Goal: Task Accomplishment & Management: Complete application form

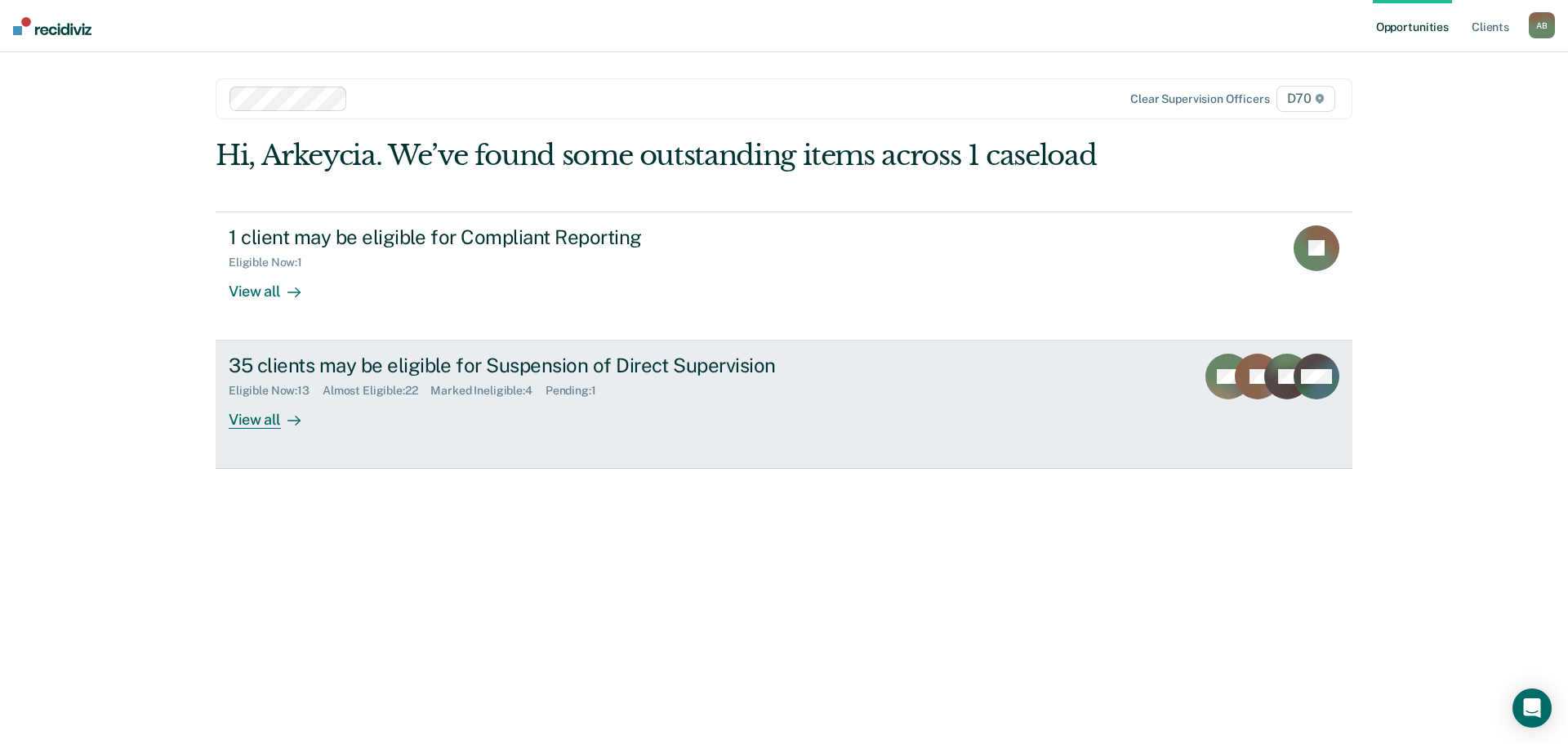
click at [359, 417] on div "35 clients may be eligible for Suspension of Direct Supervision Eligible Now : …" at bounding box center [535, 392] width 612 height 75
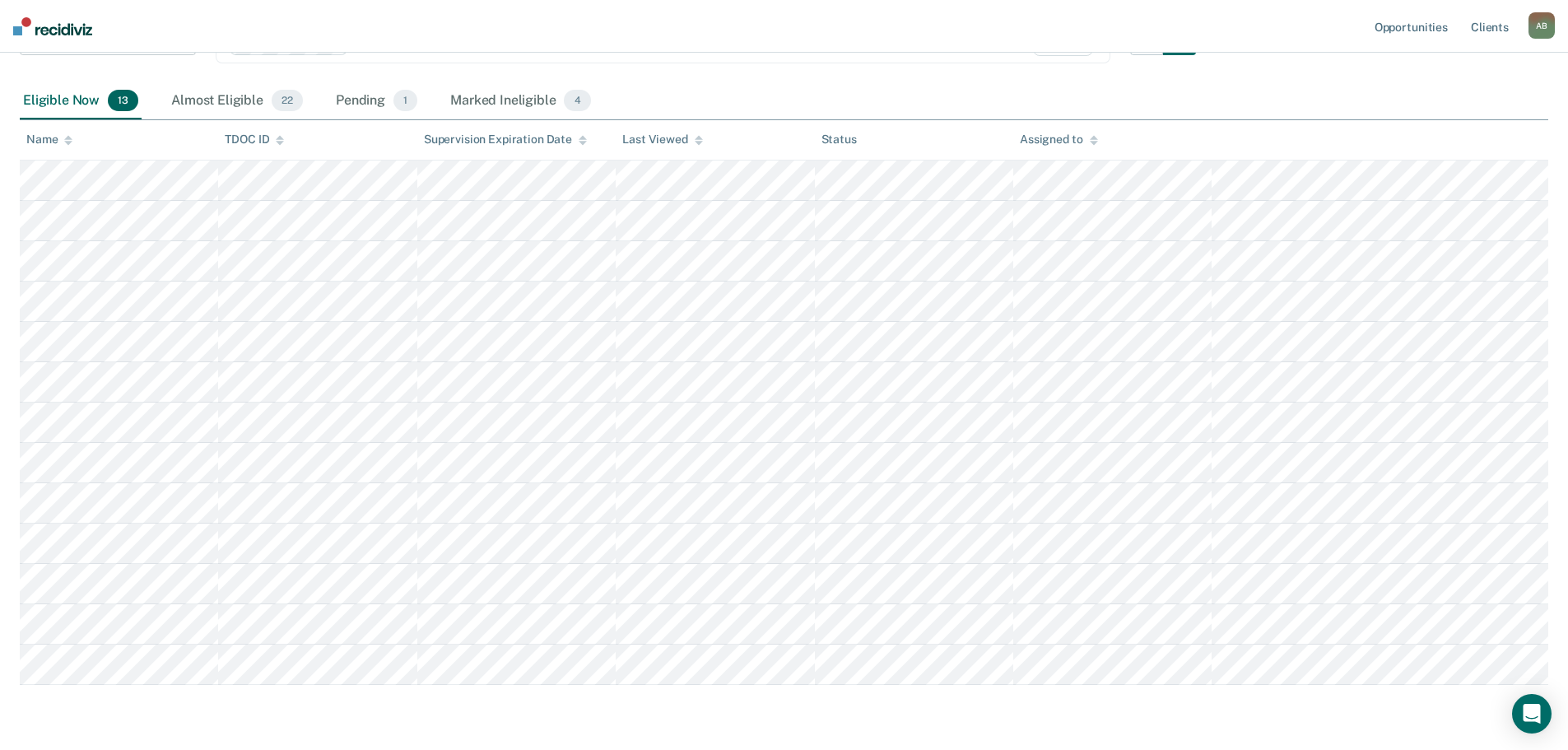
scroll to position [154, 0]
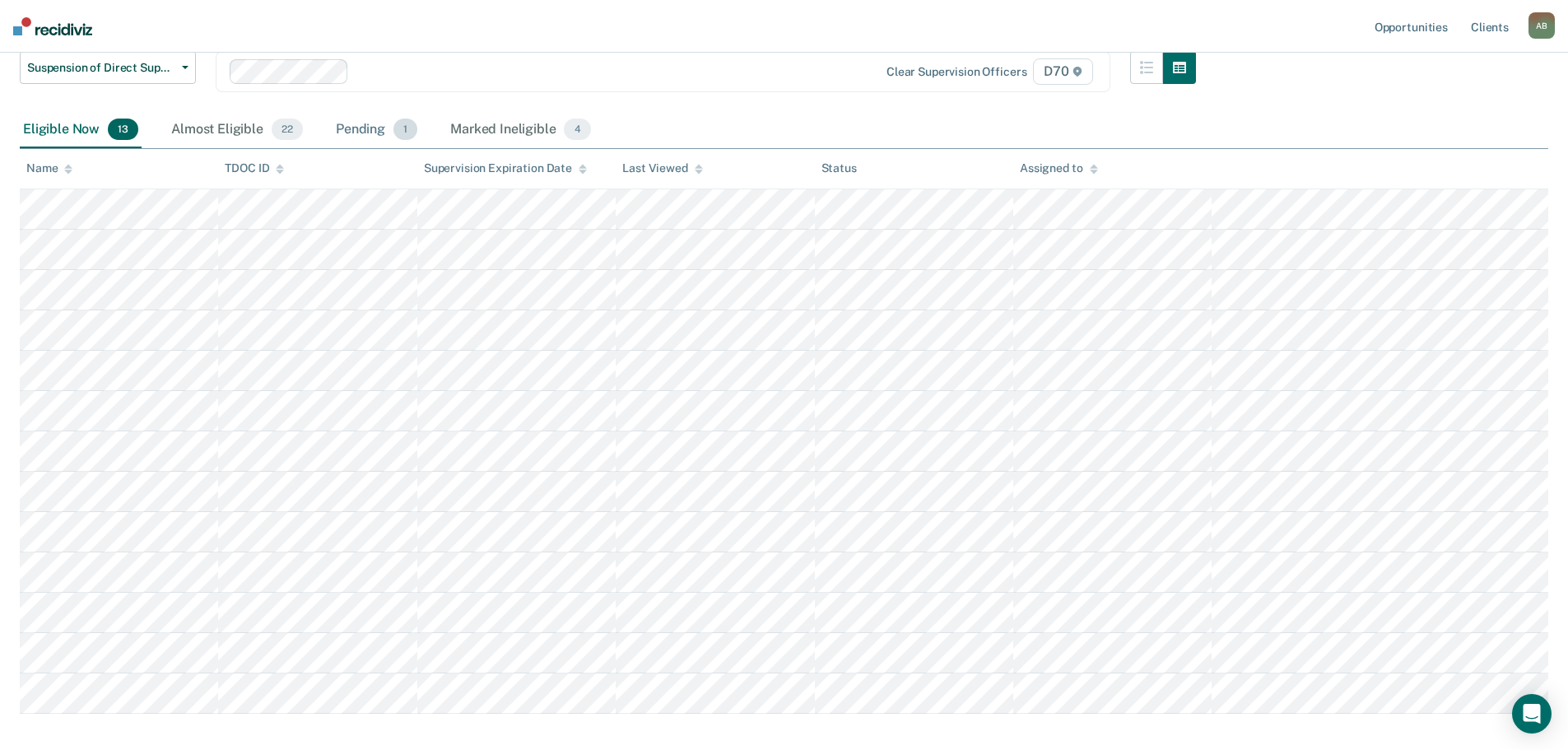
click at [354, 130] on div "Pending 1" at bounding box center [376, 129] width 88 height 36
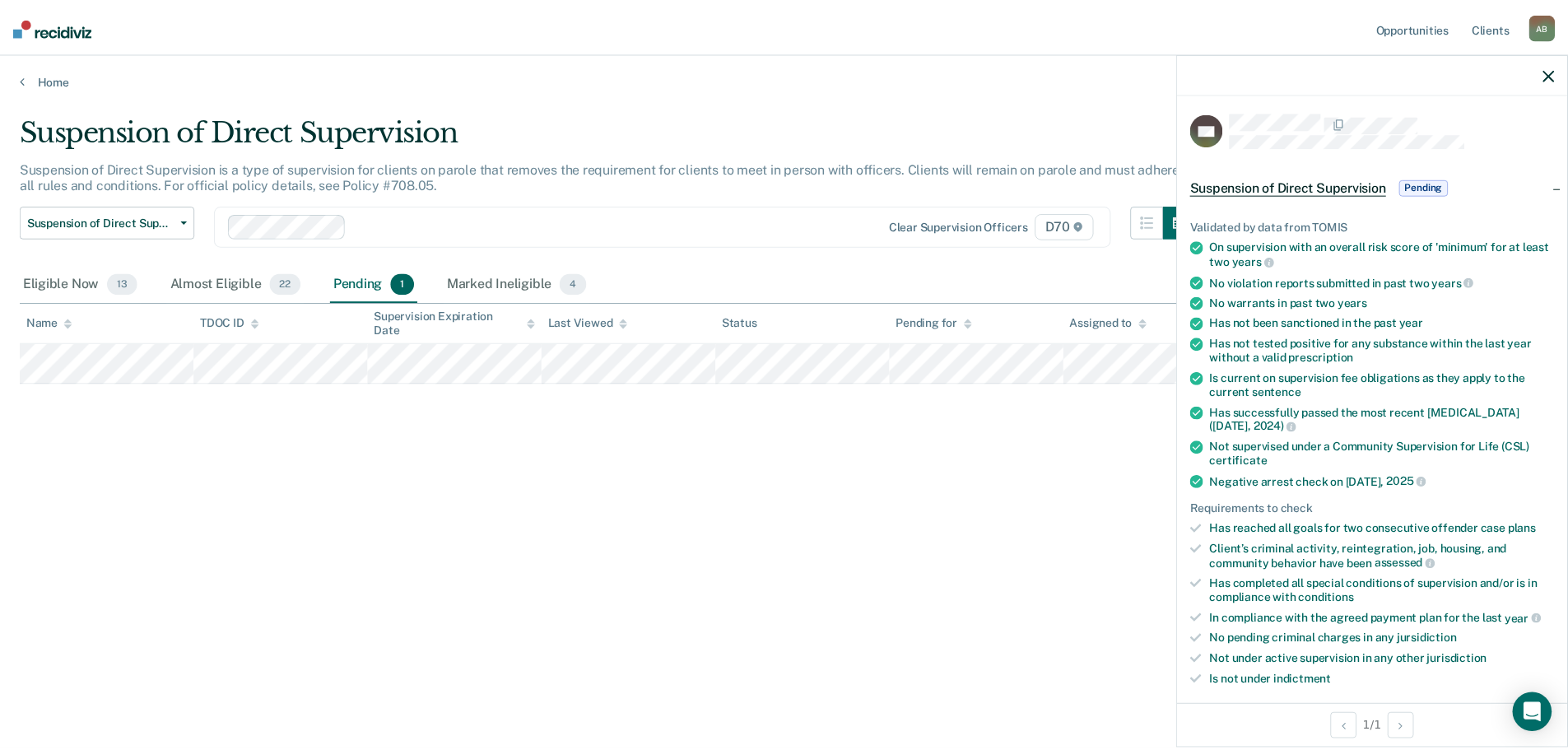
scroll to position [0, 0]
click at [631, 440] on div "Suspension of Direct Supervision Suspension of Direct Supervision is a type of …" at bounding box center [789, 369] width 1541 height 513
click at [85, 284] on div "Eligible Now 13" at bounding box center [80, 283] width 122 height 36
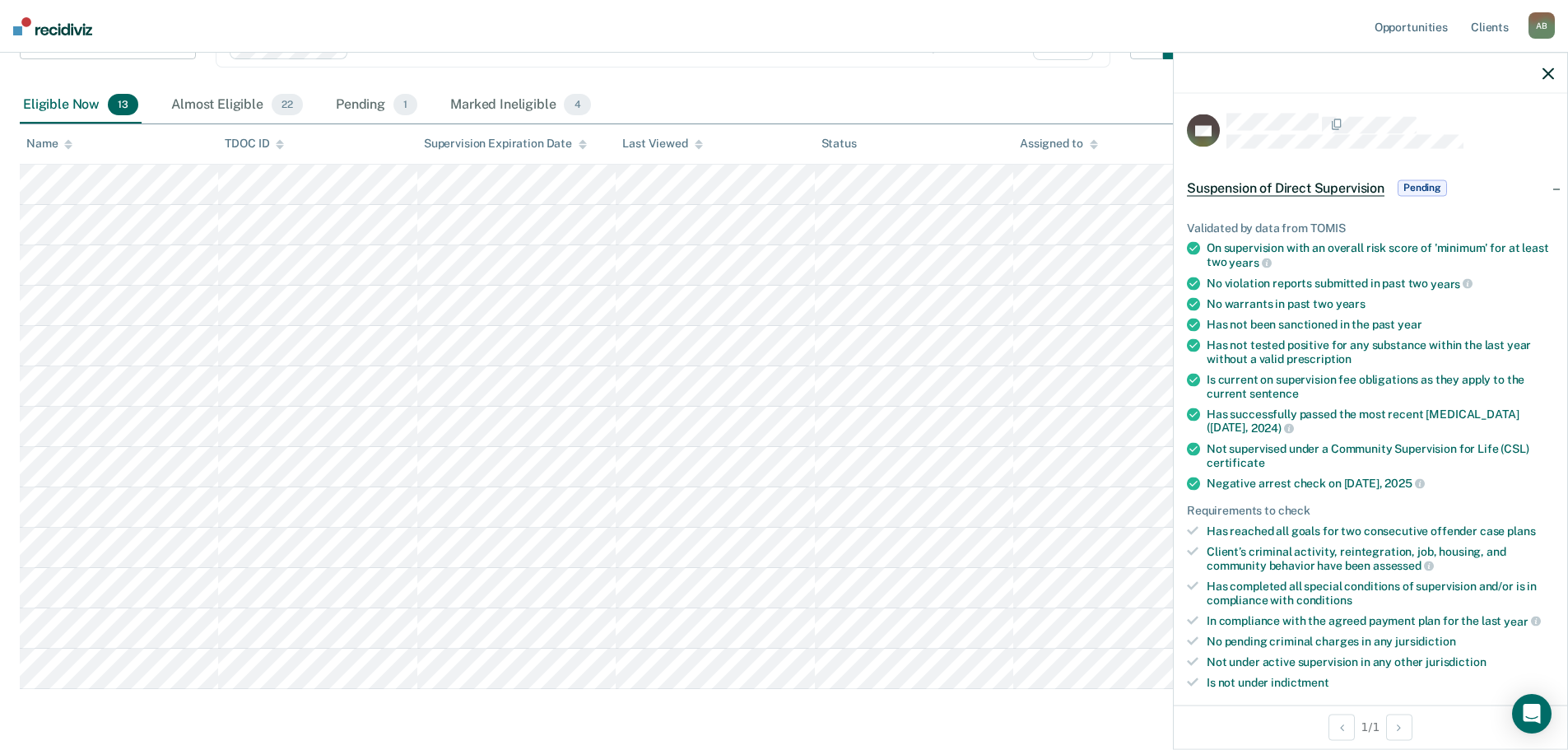
scroll to position [154, 0]
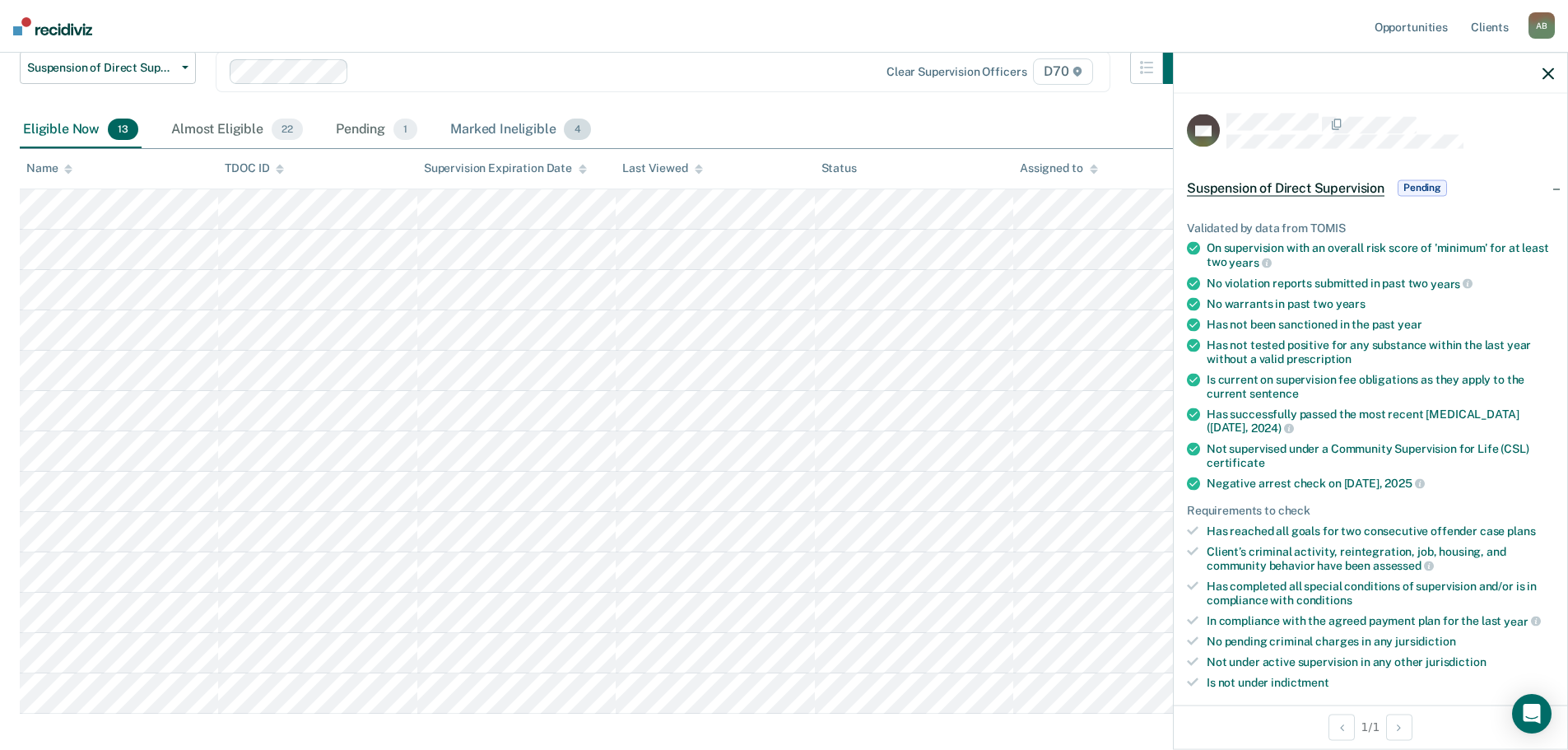
click at [493, 131] on div "Marked Ineligible 4" at bounding box center [521, 129] width 148 height 36
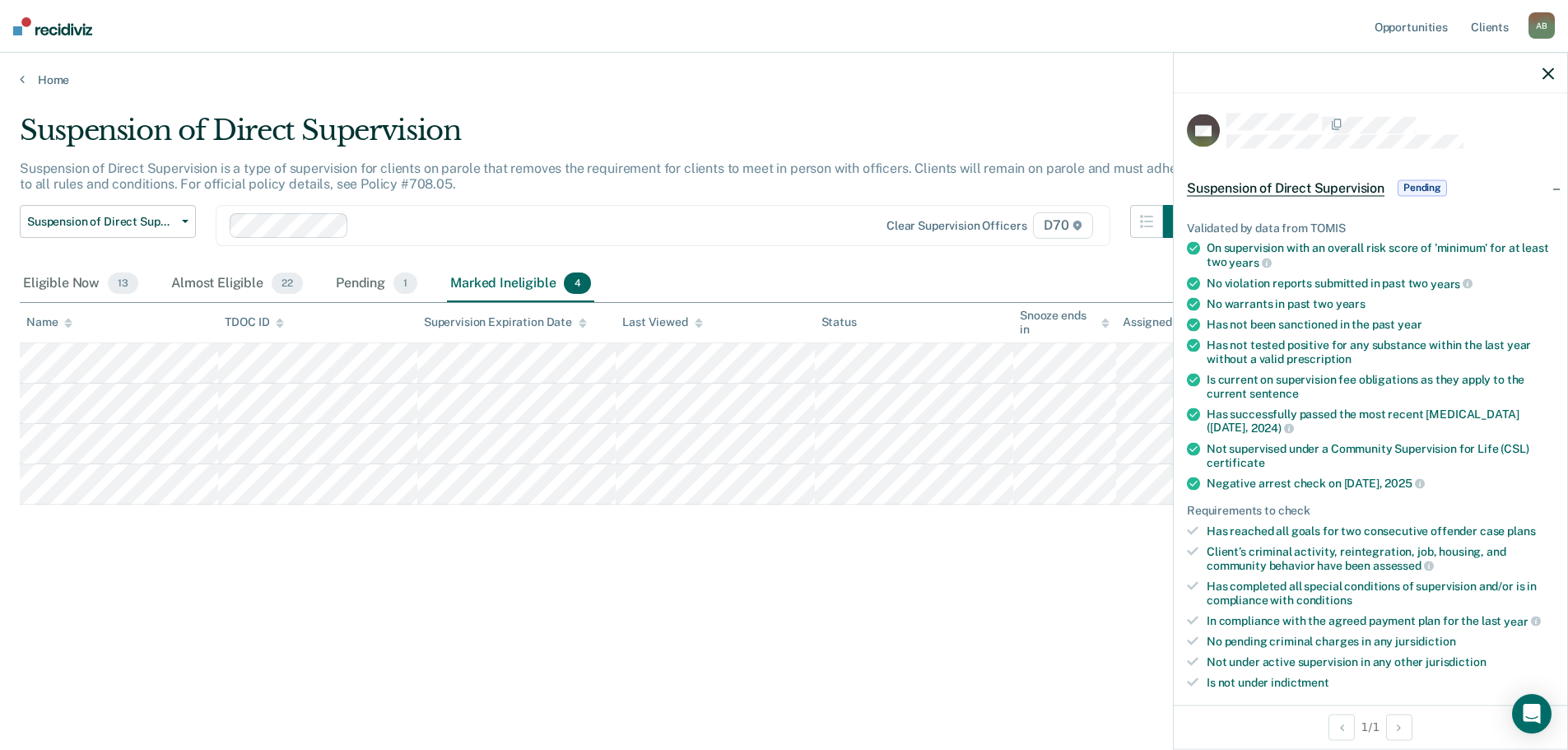
scroll to position [0, 0]
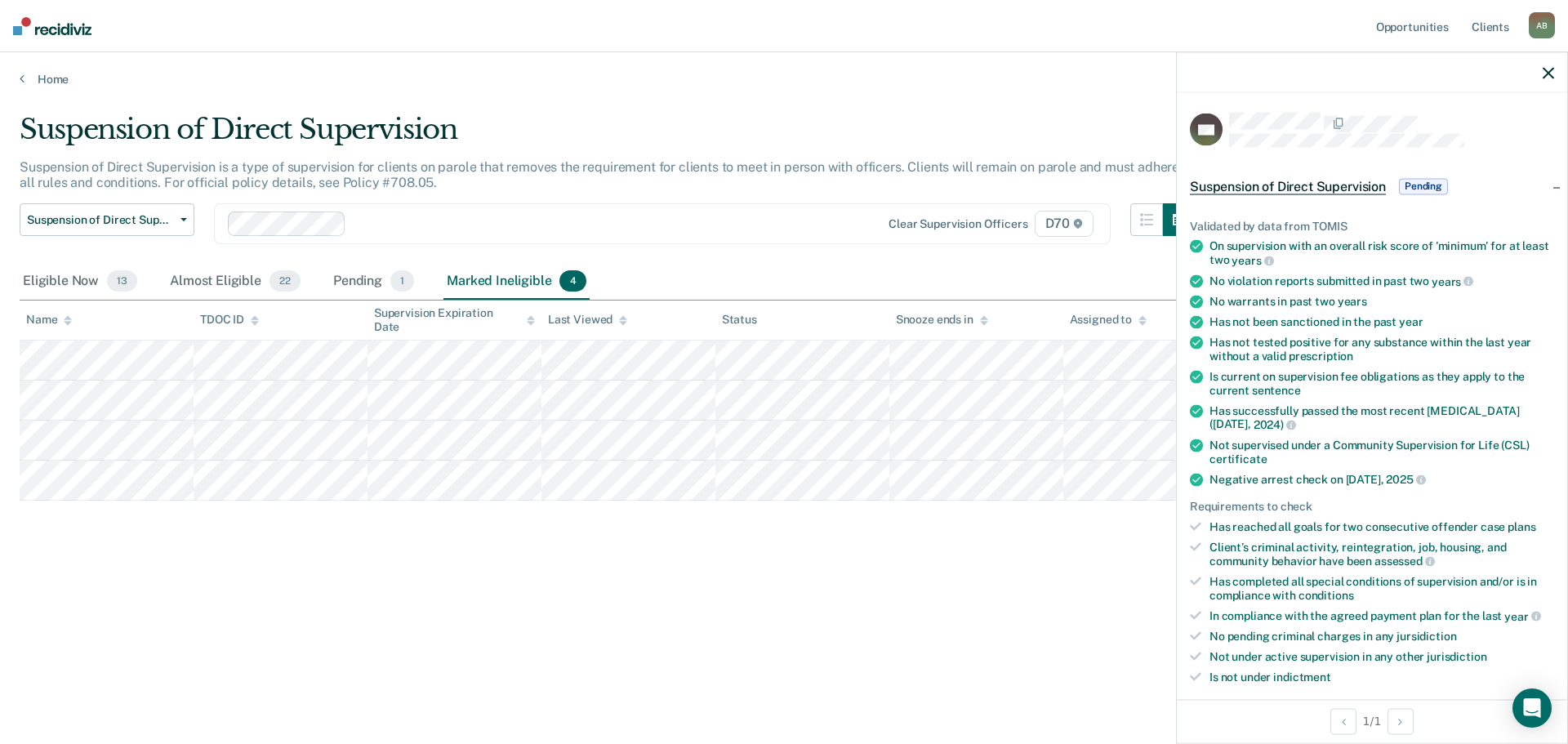
click at [1543, 72] on icon "button" at bounding box center [1548, 72] width 11 height 11
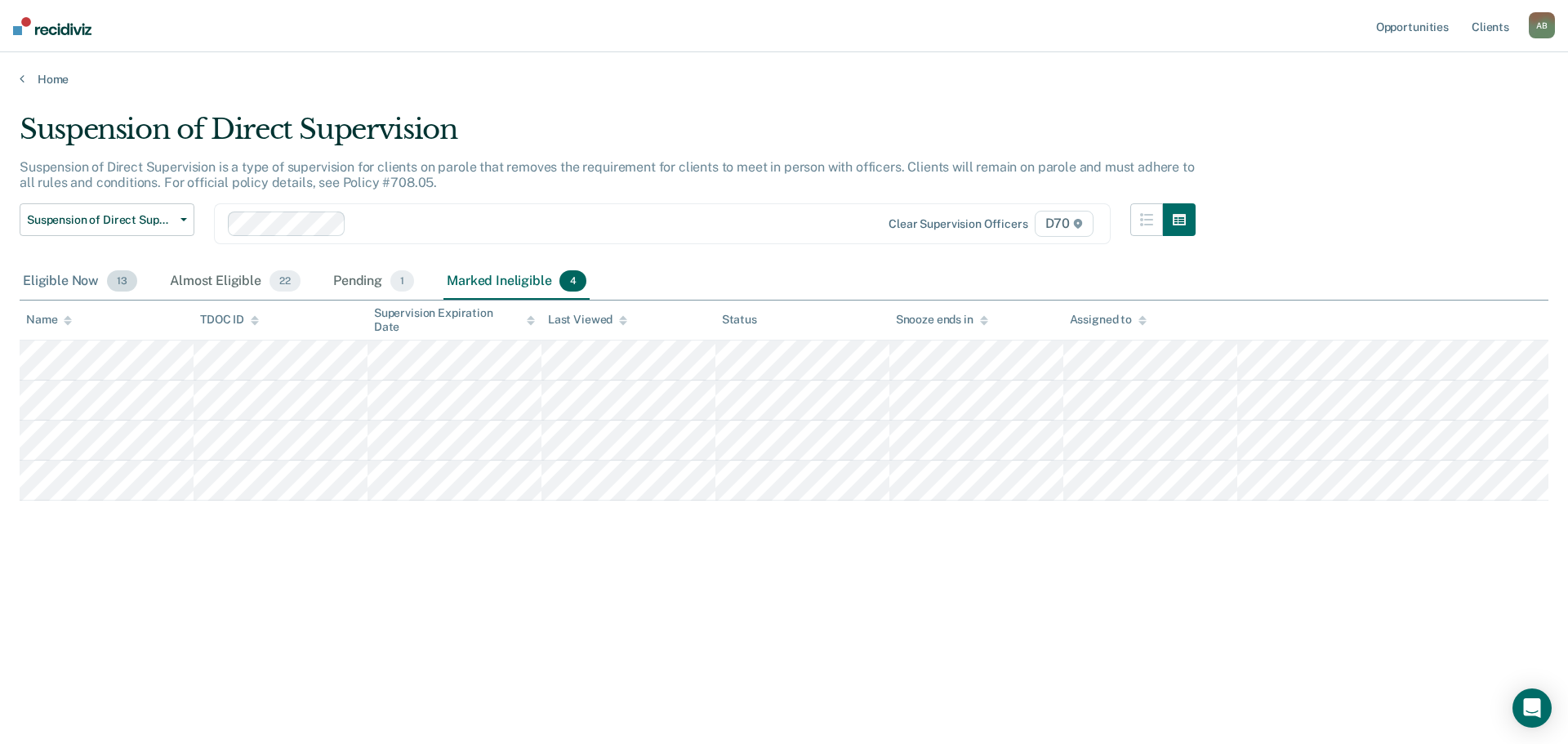
drag, startPoint x: 114, startPoint y: 283, endPoint x: 99, endPoint y: 283, distance: 15.0
click at [114, 283] on span "13" at bounding box center [122, 281] width 31 height 21
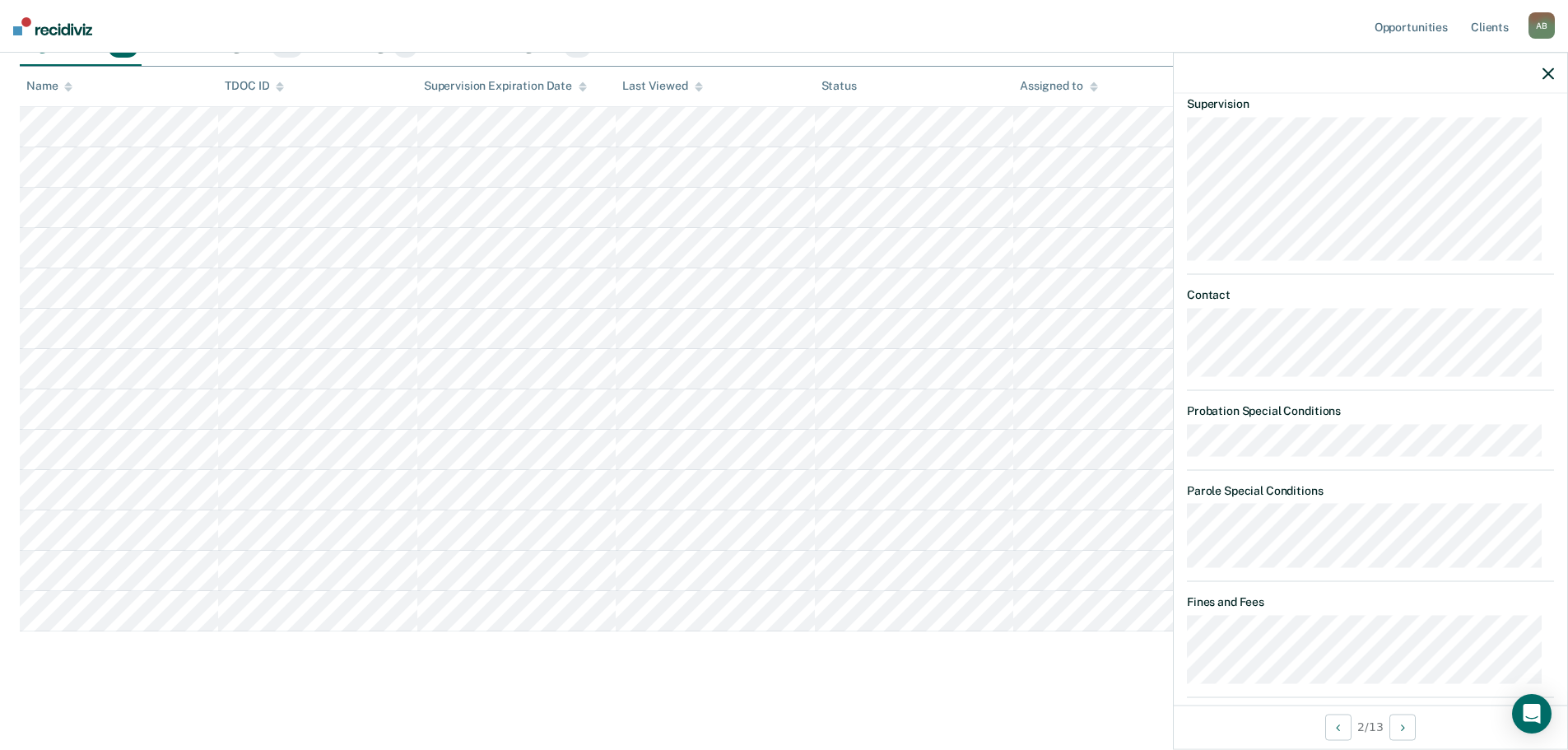
scroll to position [289, 0]
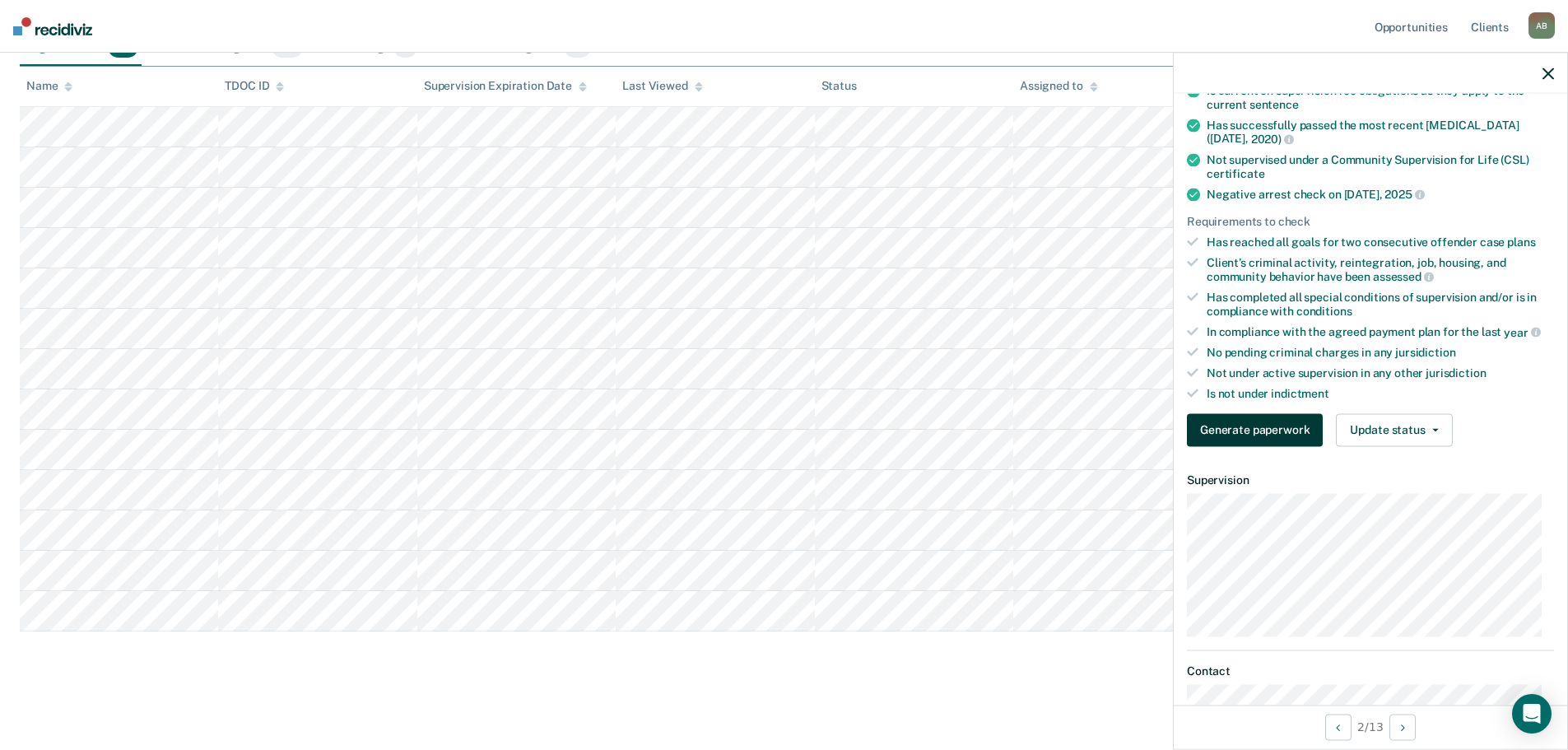
click at [1205, 426] on button "Generate paperwork" at bounding box center [1254, 429] width 136 height 33
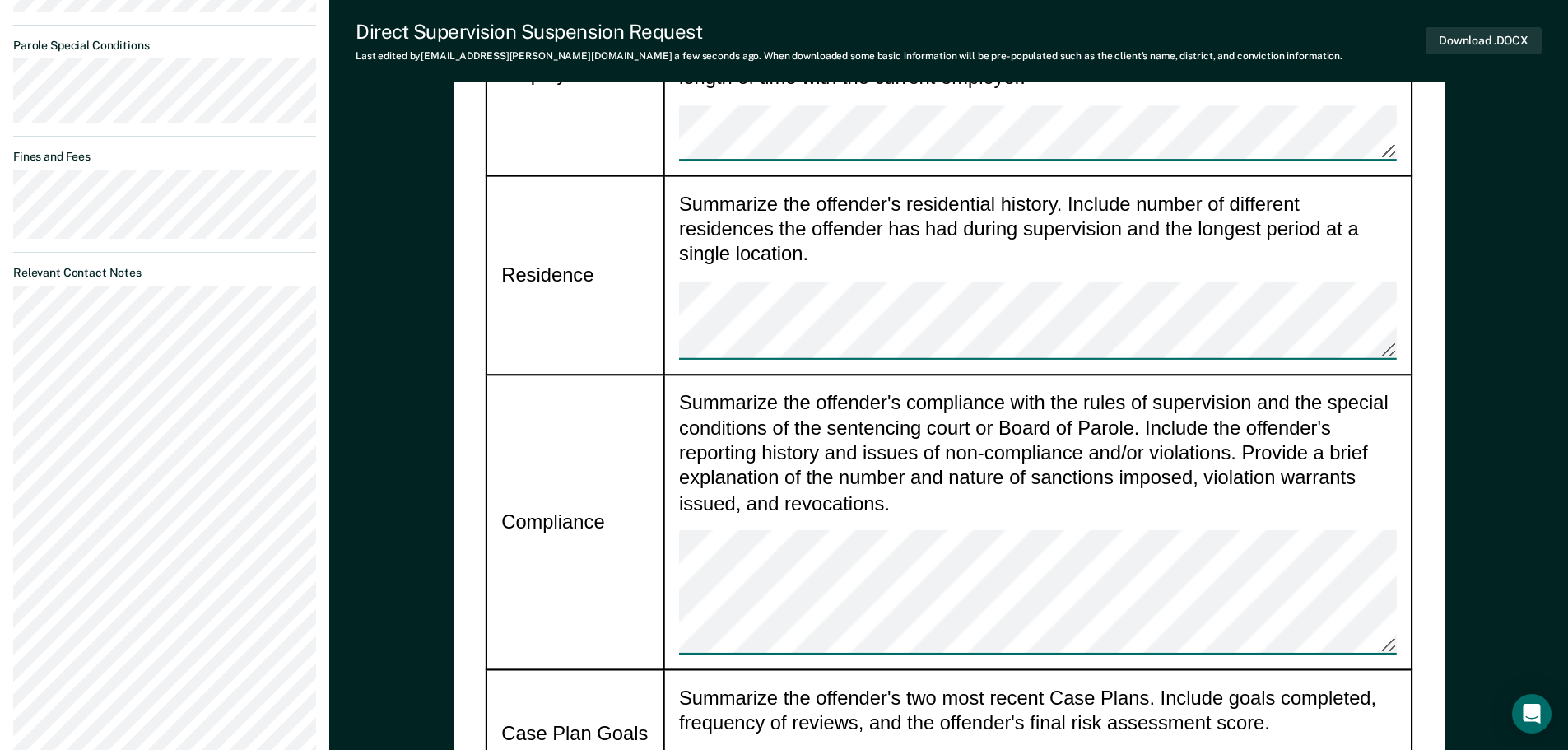
scroll to position [1235, 0]
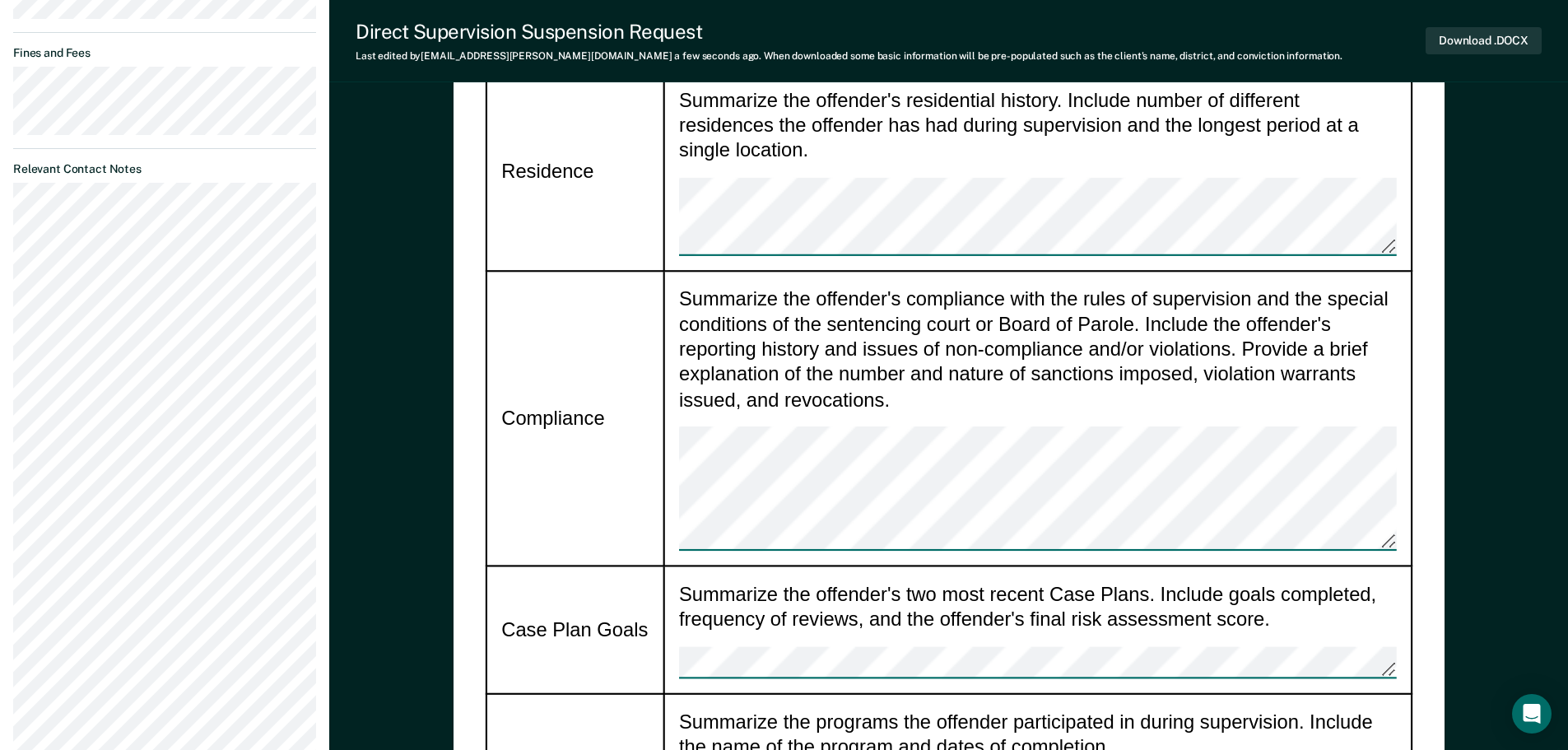
click at [967, 566] on td "Summarize the offender's two most recent Case Plans. Include goals completed, f…" at bounding box center [1037, 630] width 747 height 127
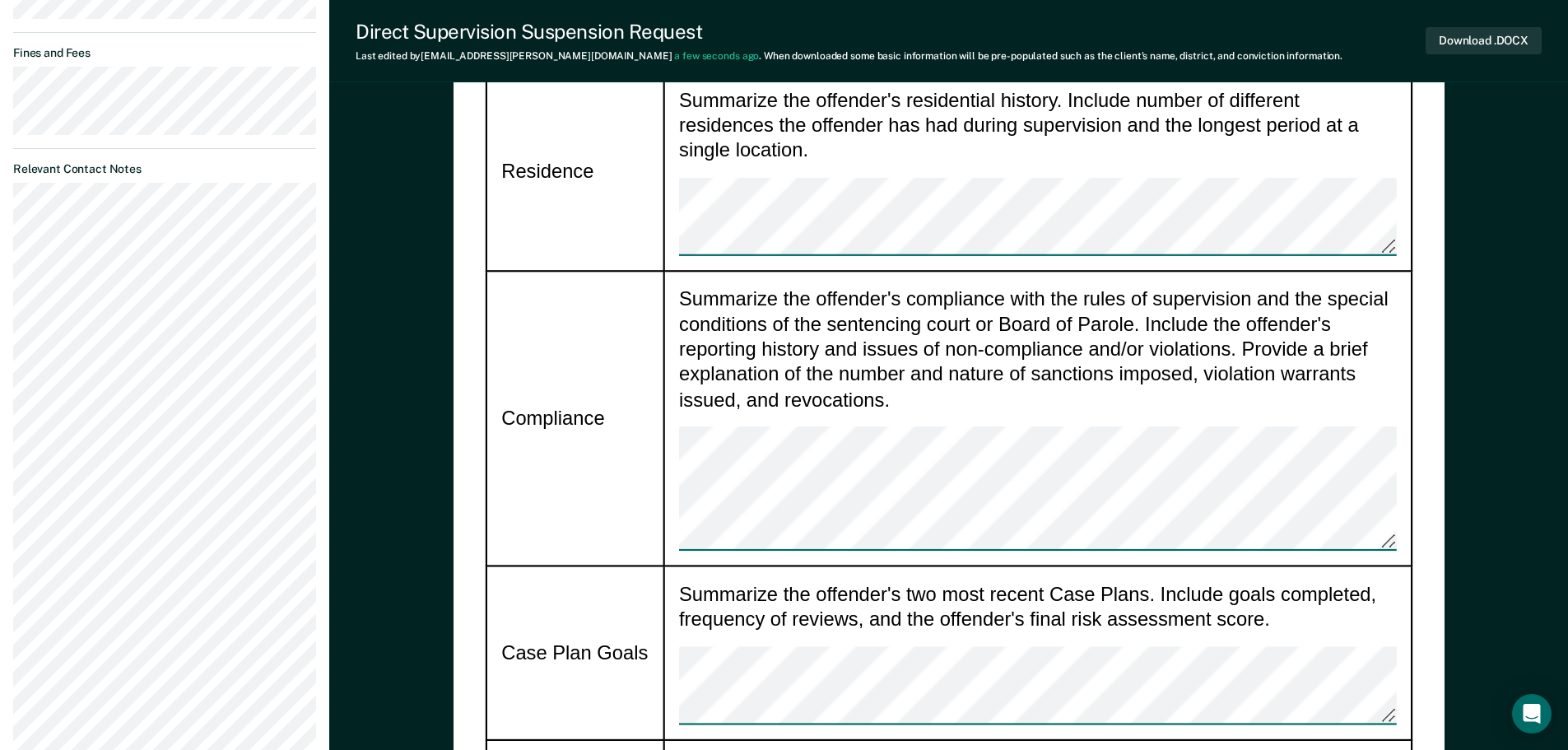
click at [1115, 581] on div "Summarize the offender's two most recent Case Plans. Include goals completed, f…" at bounding box center [1038, 652] width 718 height 143
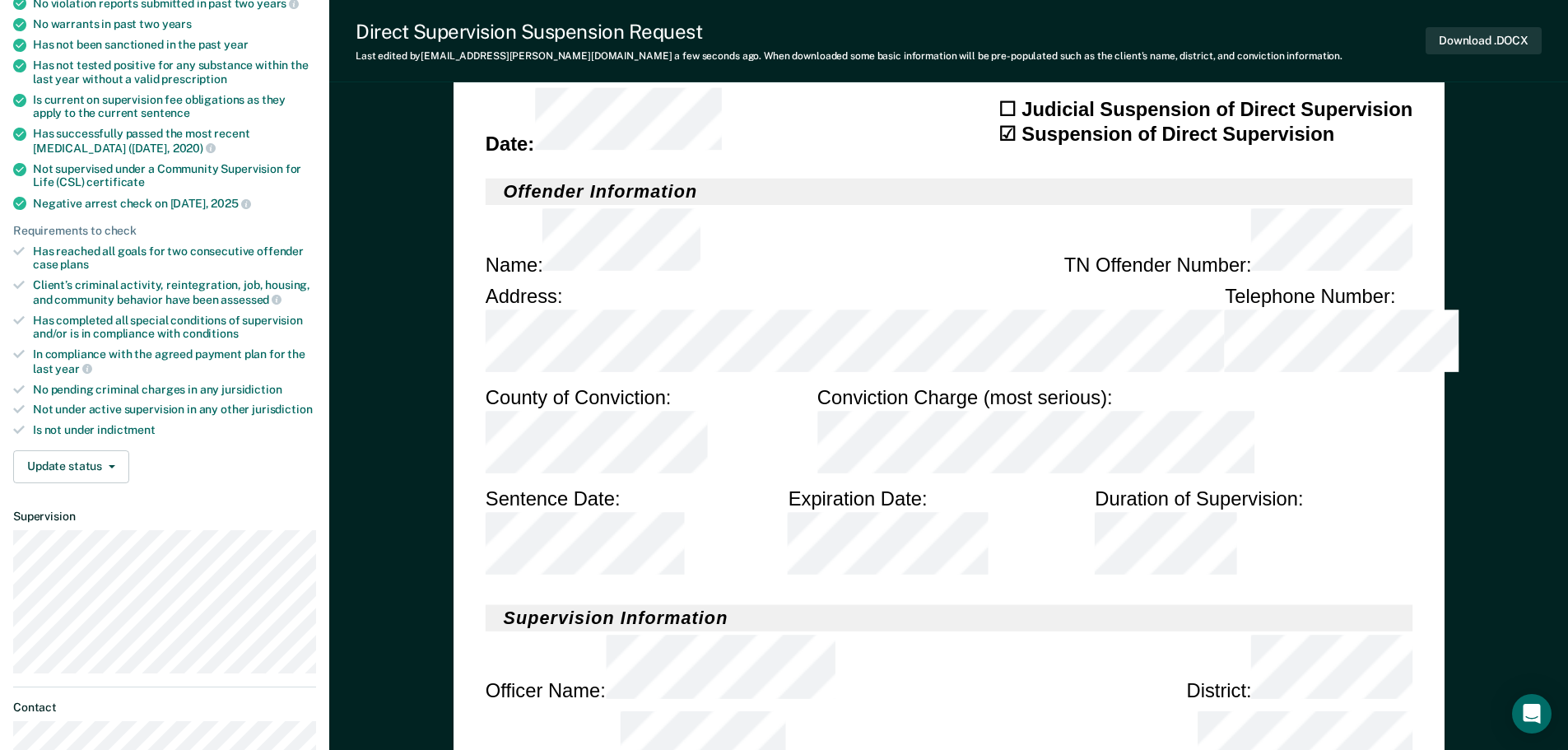
scroll to position [0, 0]
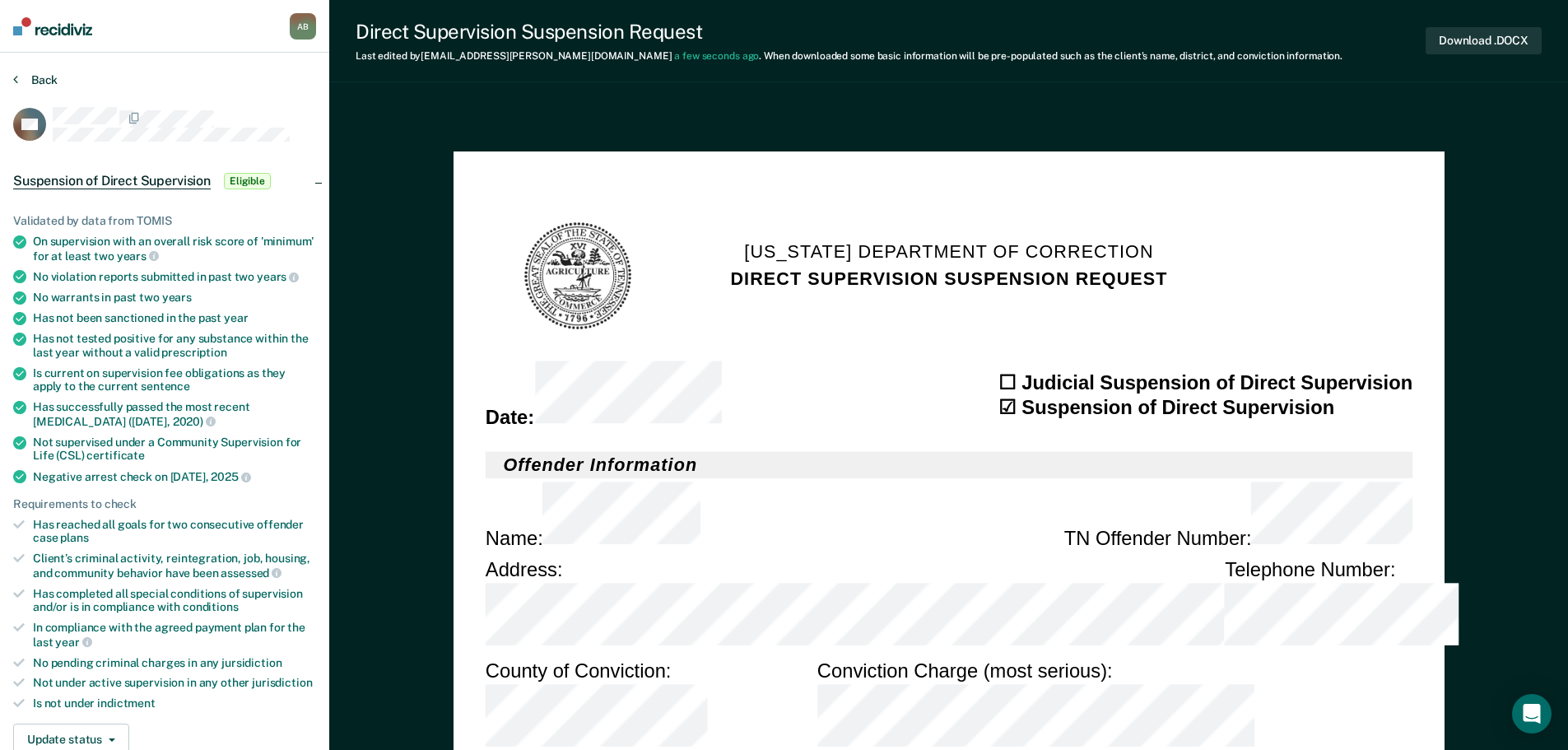
click at [51, 81] on button "Back" at bounding box center [35, 79] width 45 height 15
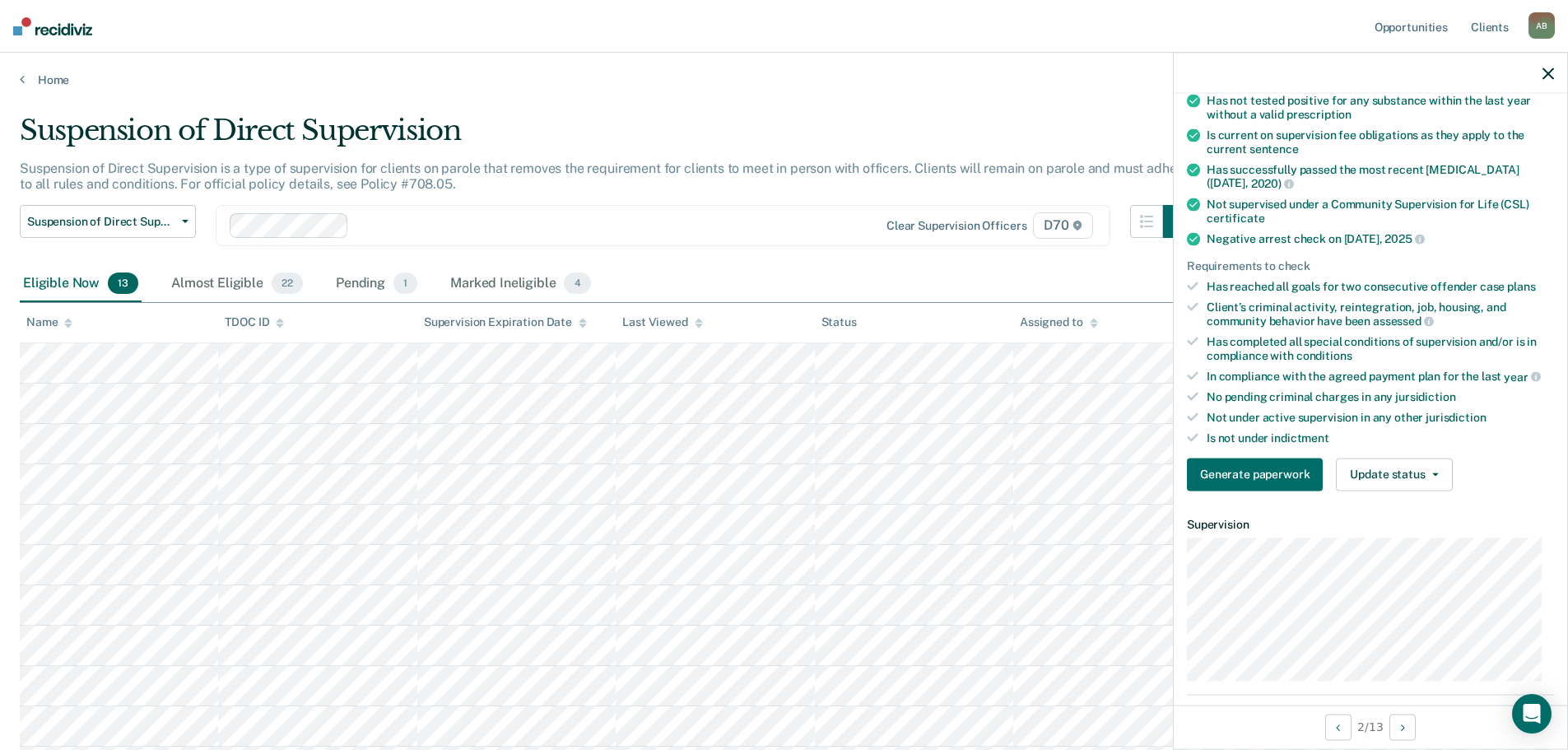
scroll to position [247, 0]
click at [1289, 468] on button "Generate paperwork" at bounding box center [1254, 471] width 136 height 33
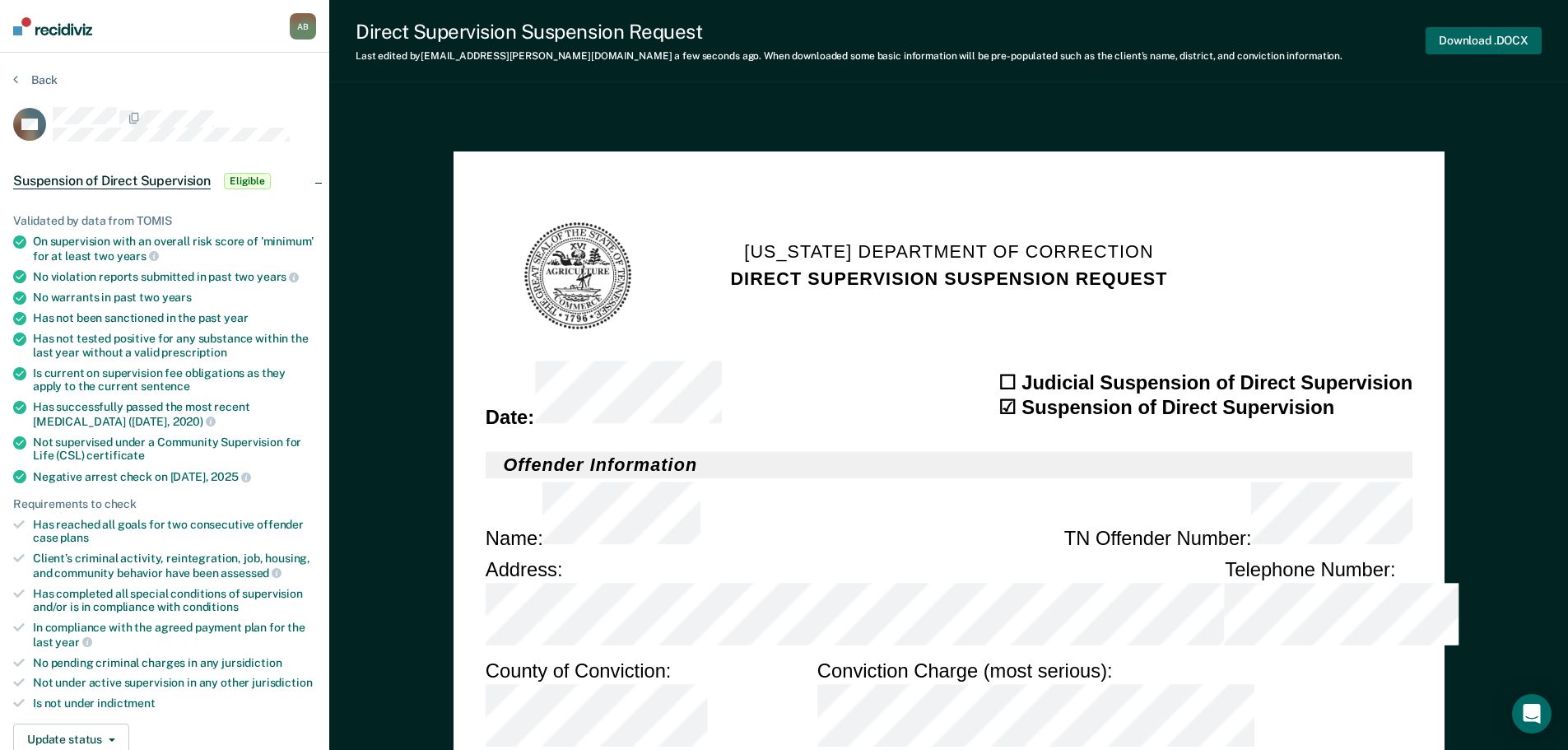
click at [1499, 31] on button "Download .DOCX" at bounding box center [1484, 40] width 116 height 27
type textarea "x"
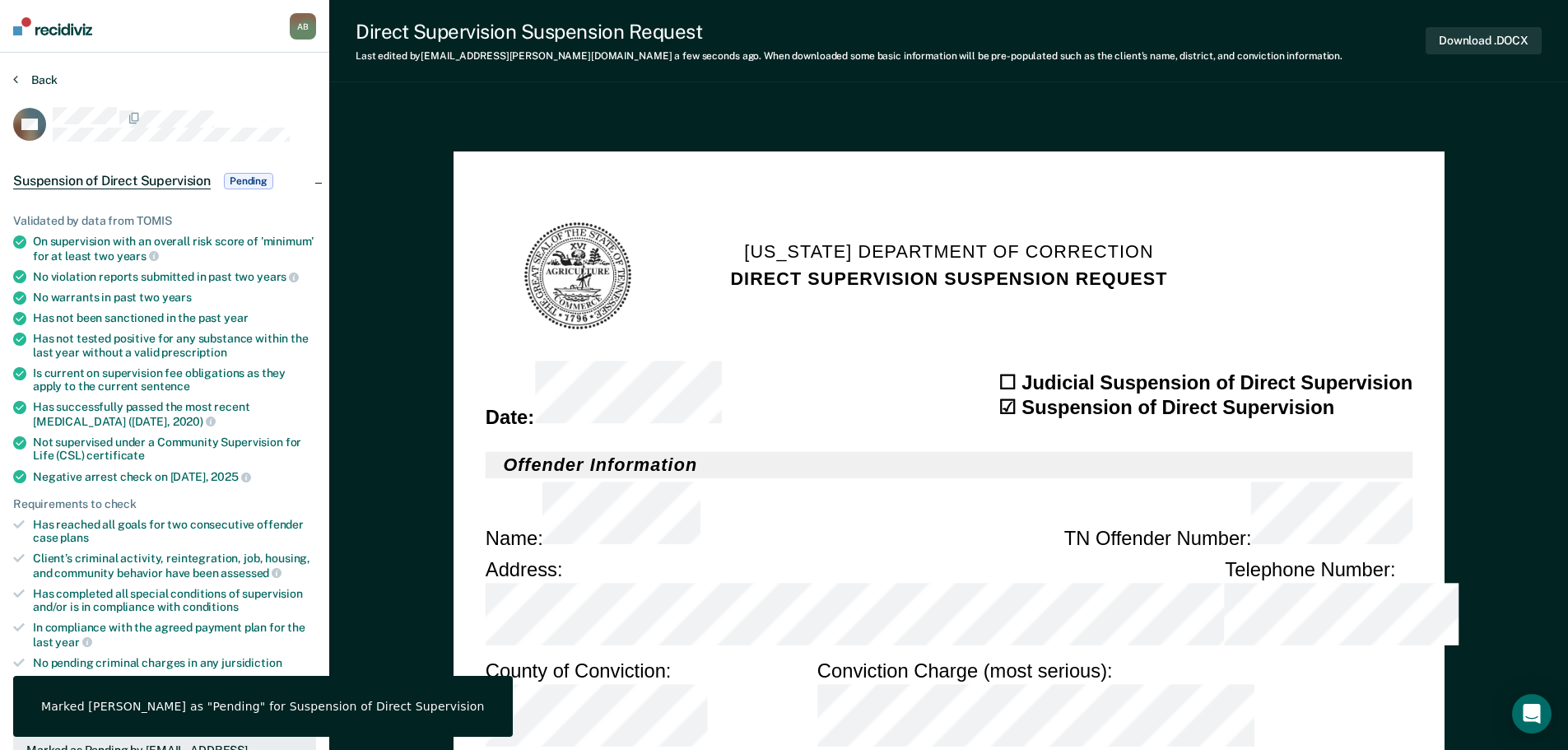
click at [47, 76] on button "Back" at bounding box center [35, 79] width 45 height 15
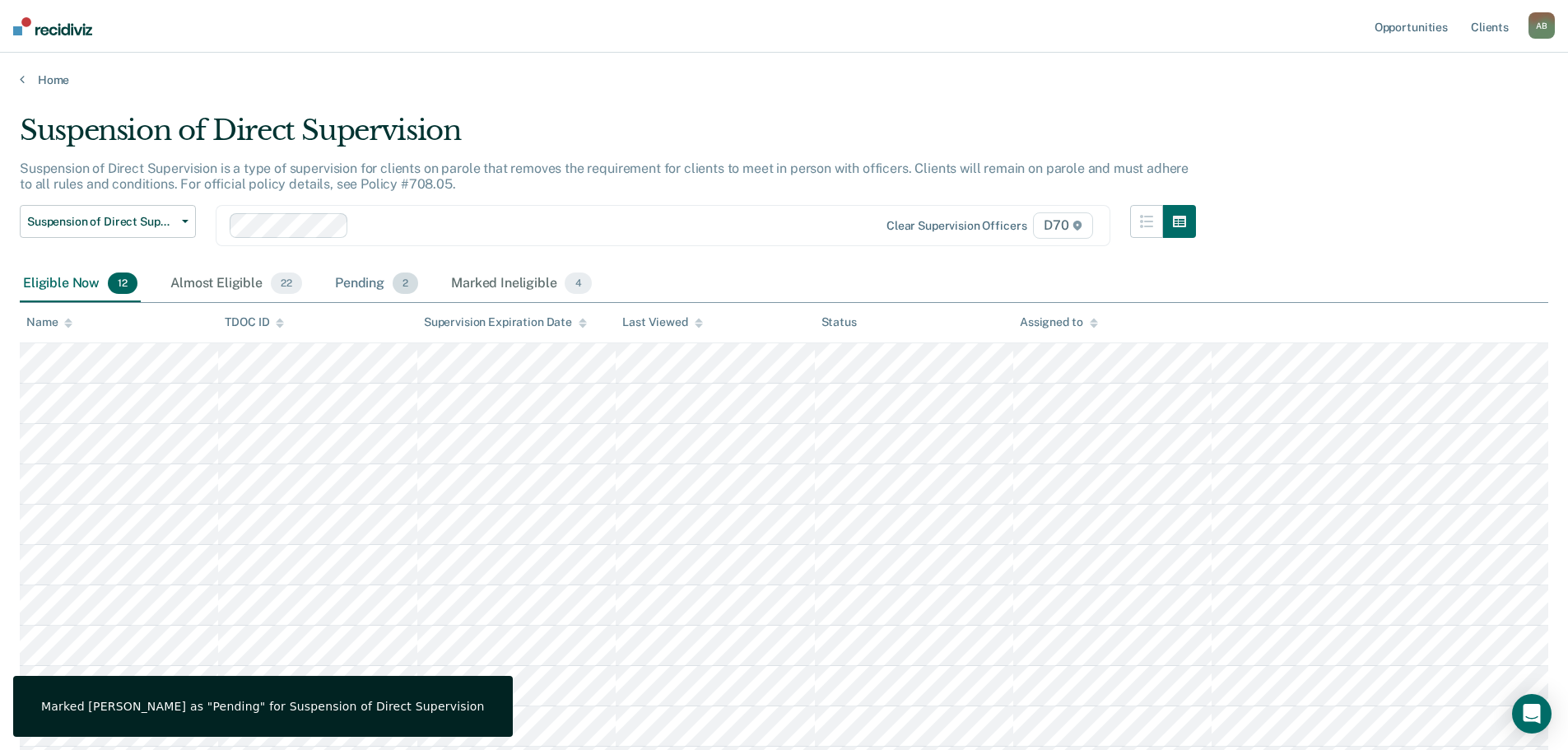
click at [412, 279] on span "2" at bounding box center [405, 283] width 25 height 21
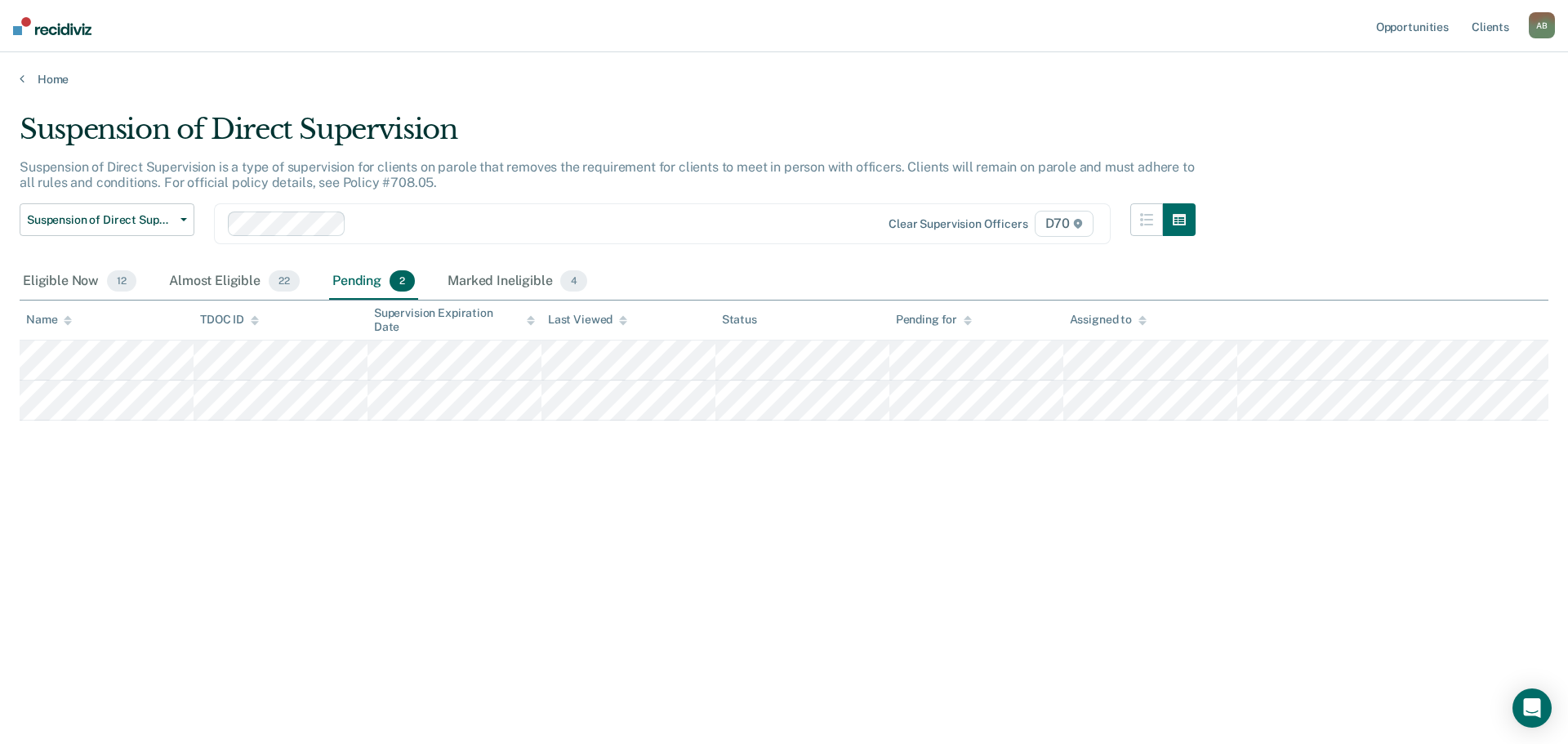
click at [88, 263] on div "Suspension of Direct Supervision Compliant Reporting Supervision Level Downgrad…" at bounding box center [106, 233] width 174 height 60
click at [82, 266] on div "Eligible Now 12" at bounding box center [79, 281] width 120 height 36
